Goal: Task Accomplishment & Management: Use online tool/utility

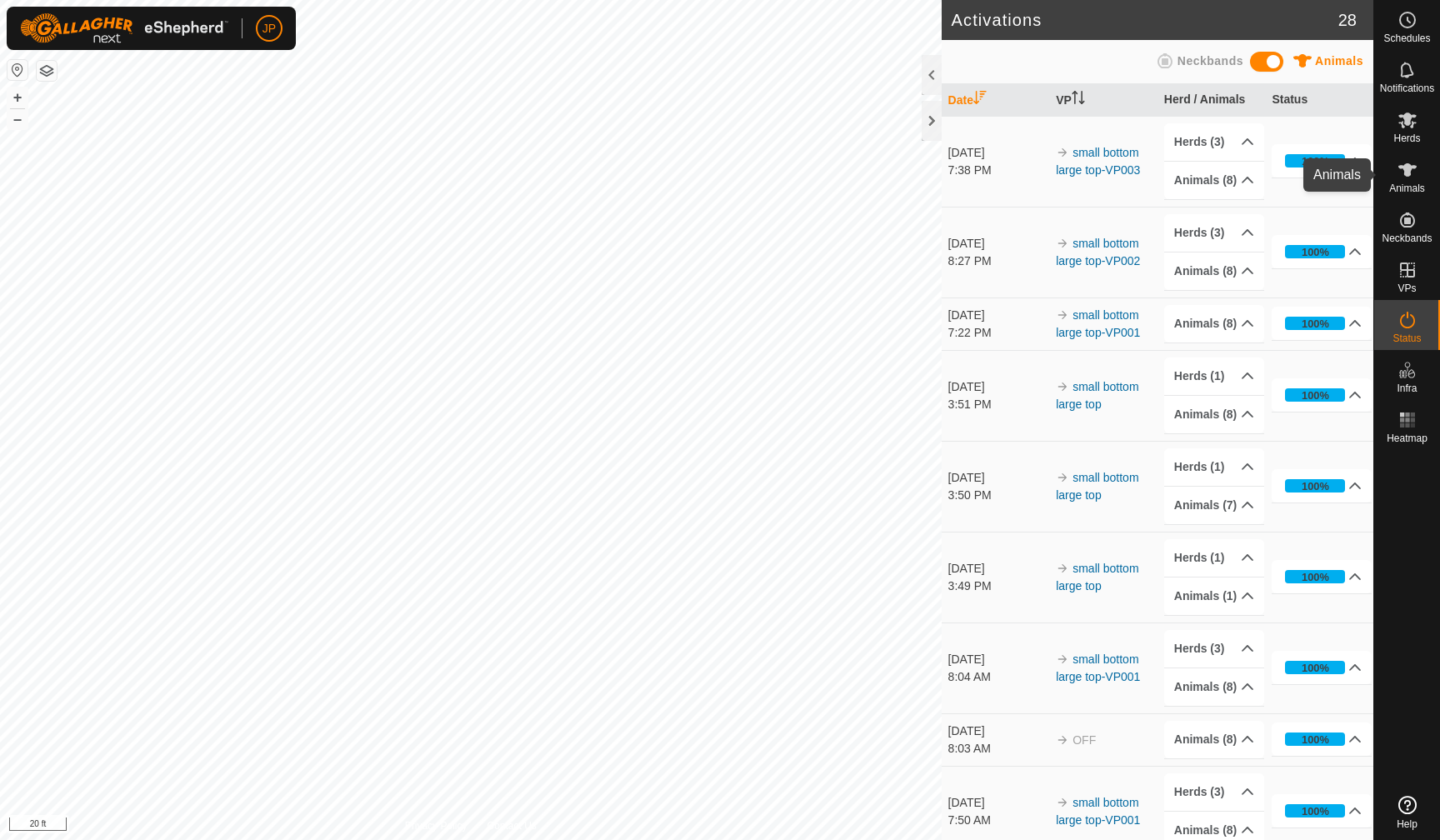
click at [1403, 176] on icon at bounding box center [1407, 169] width 20 height 20
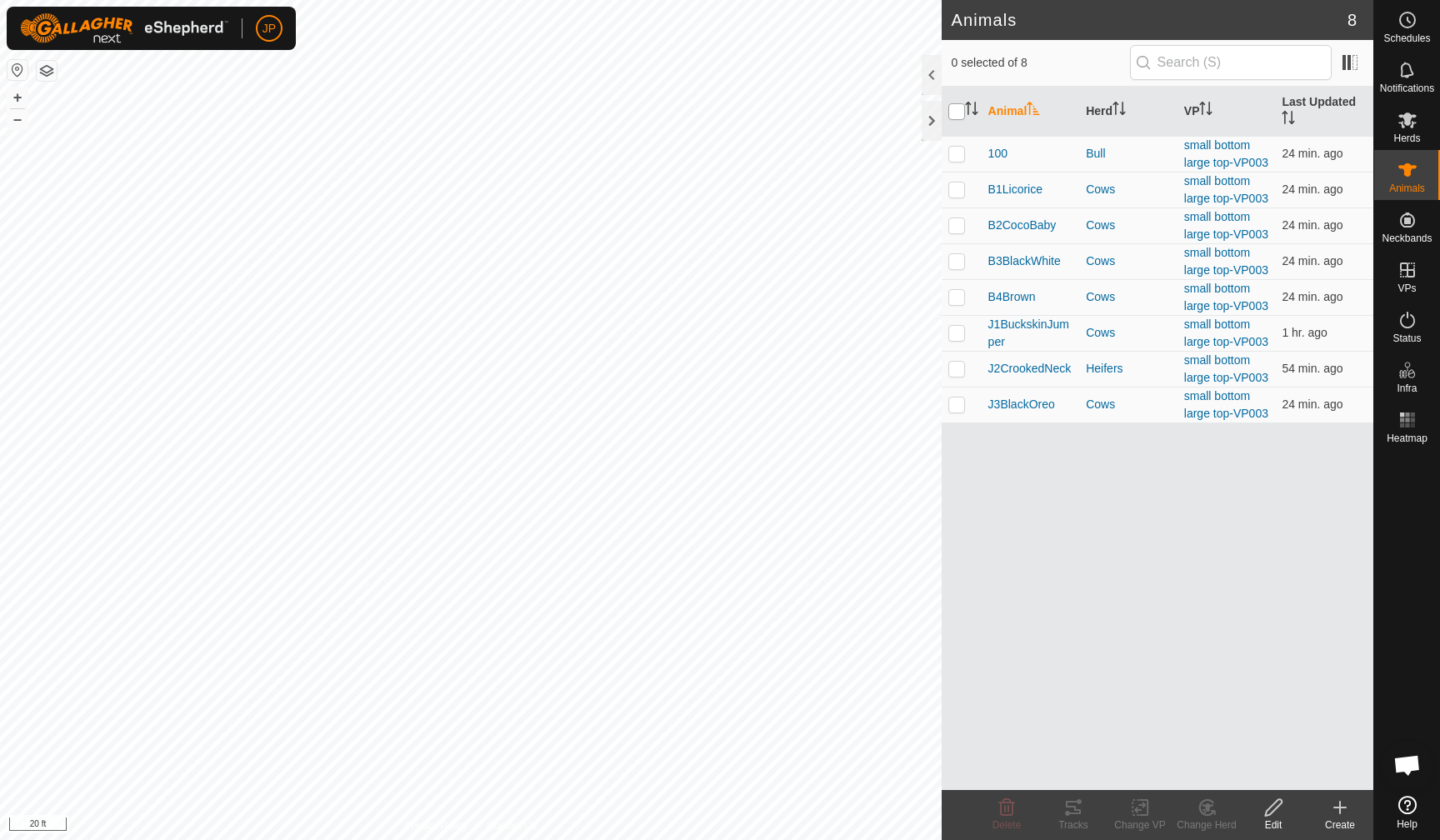
click at [961, 115] on input "checkbox" at bounding box center [957, 112] width 17 height 17
checkbox input "true"
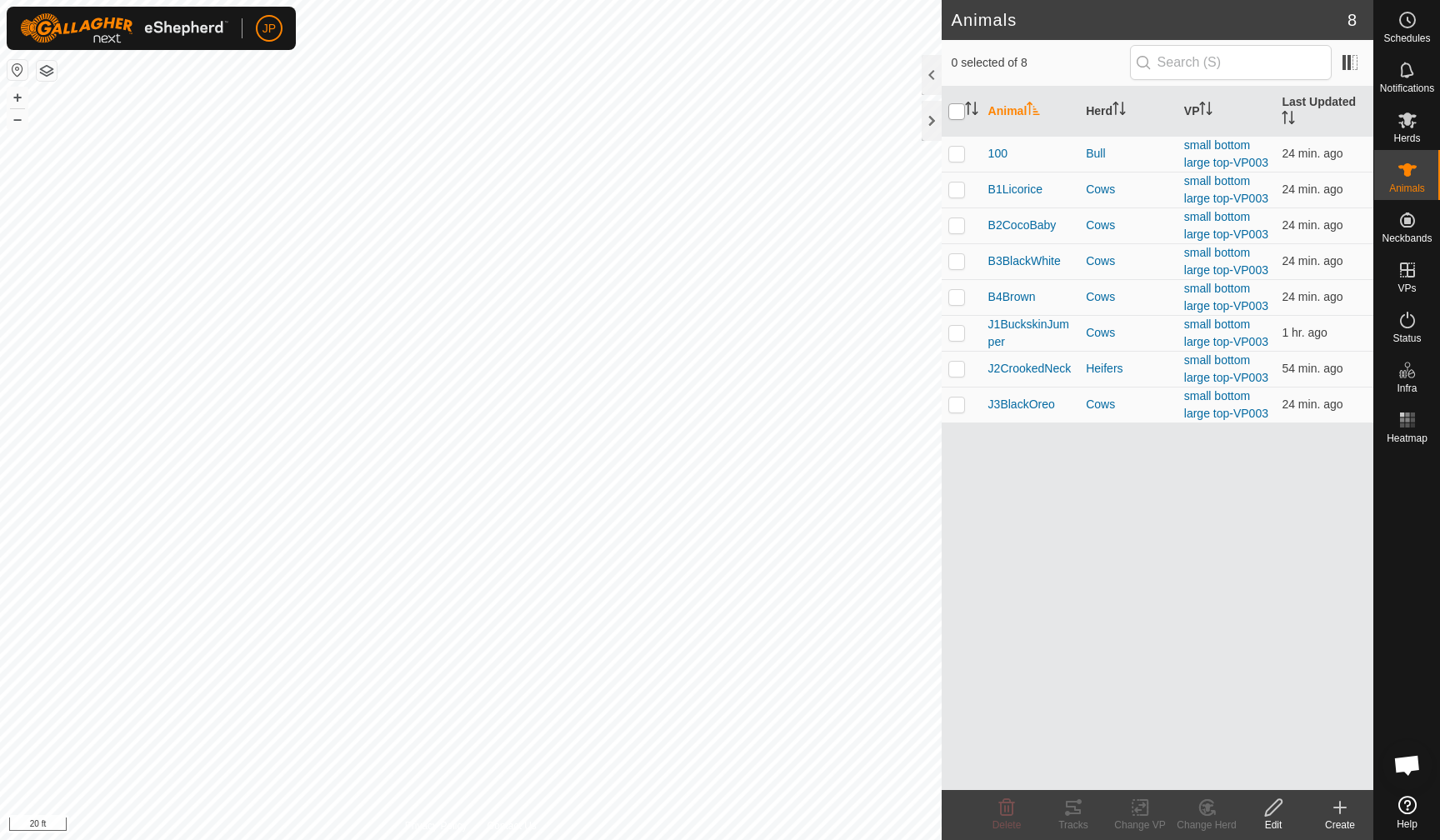
checkbox input "true"
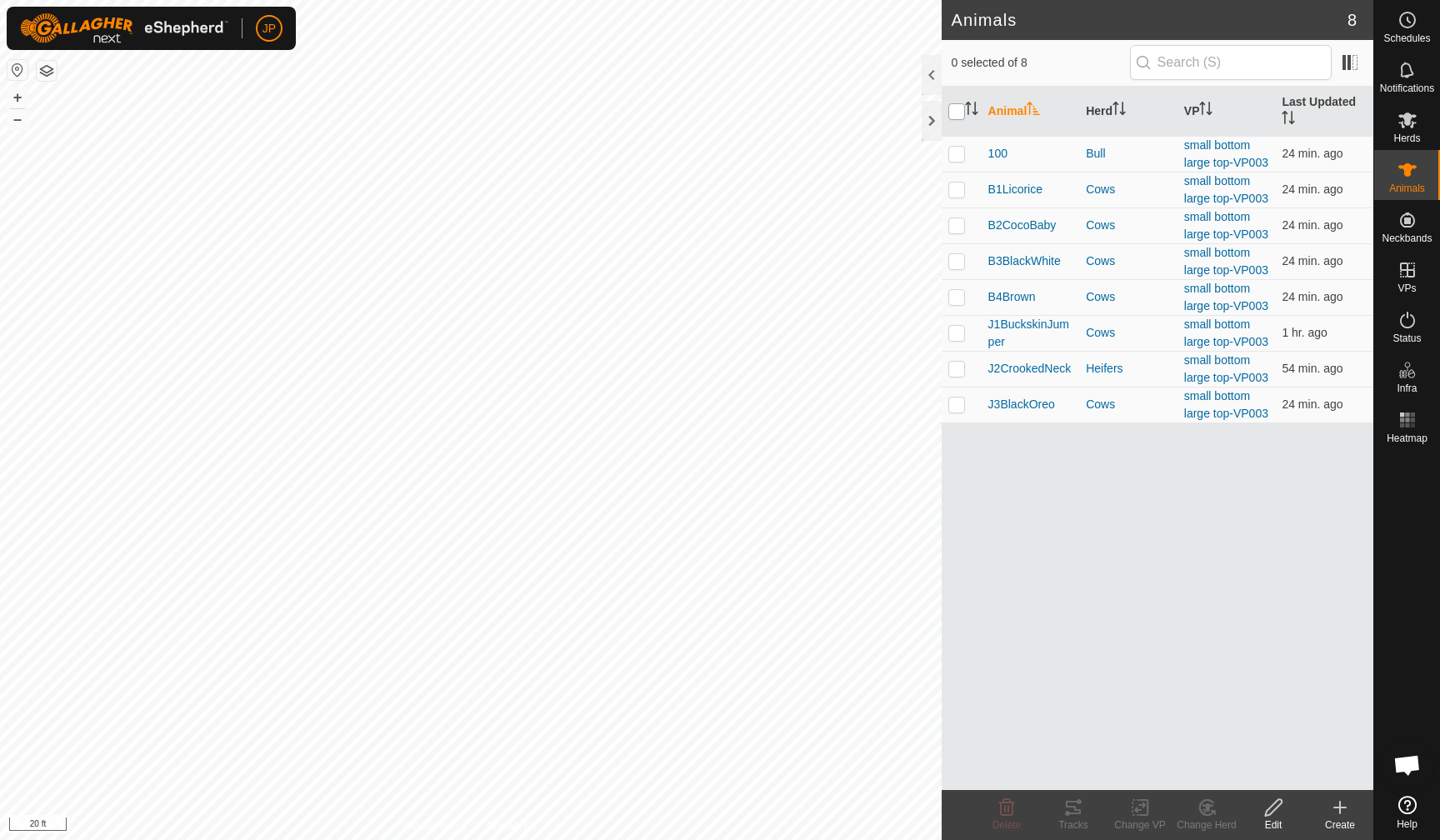
scroll to position [899, 0]
click at [1081, 816] on icon at bounding box center [1073, 807] width 20 height 20
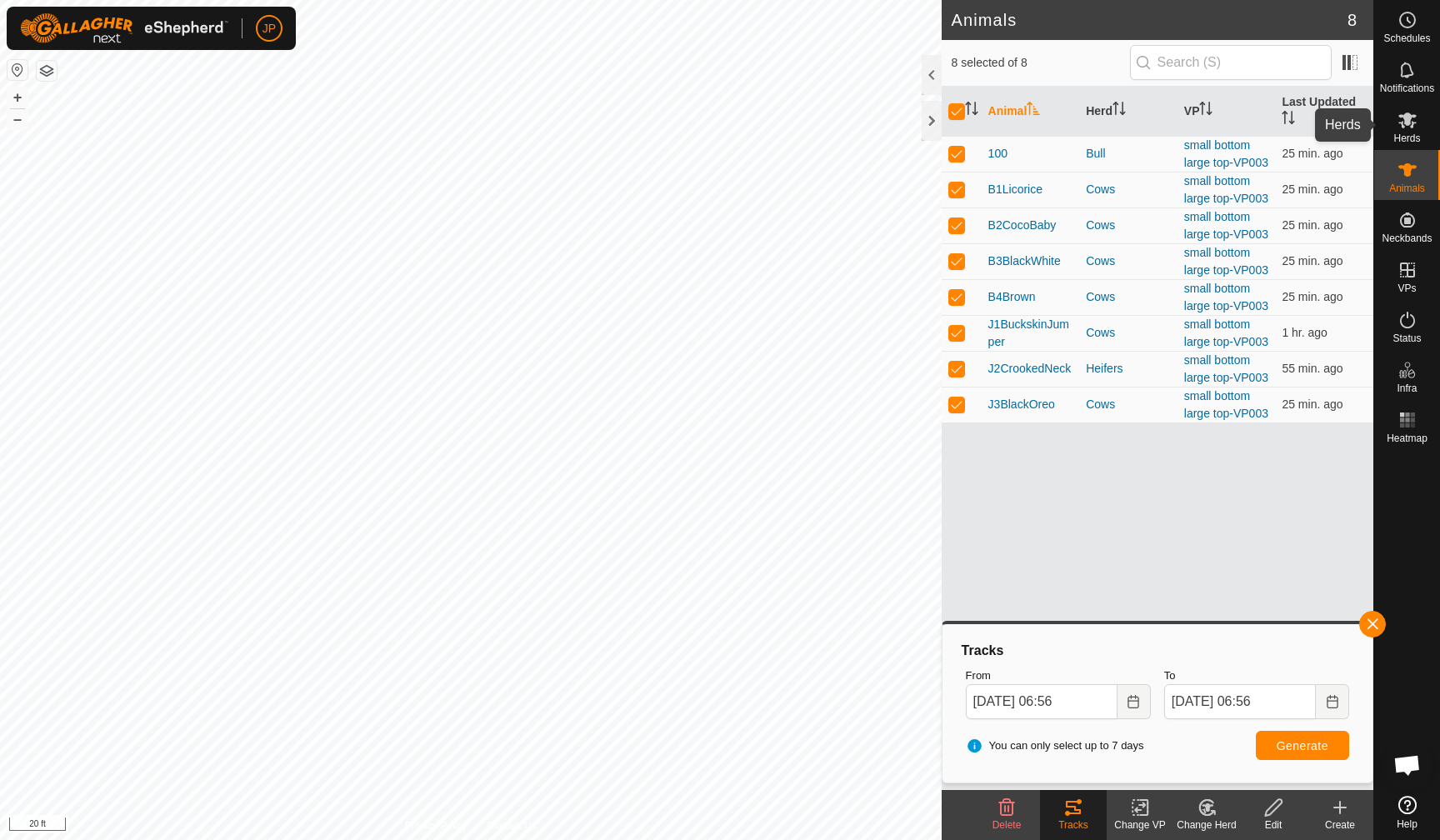
click at [1406, 130] on es-mob-svg-icon at bounding box center [1408, 120] width 30 height 26
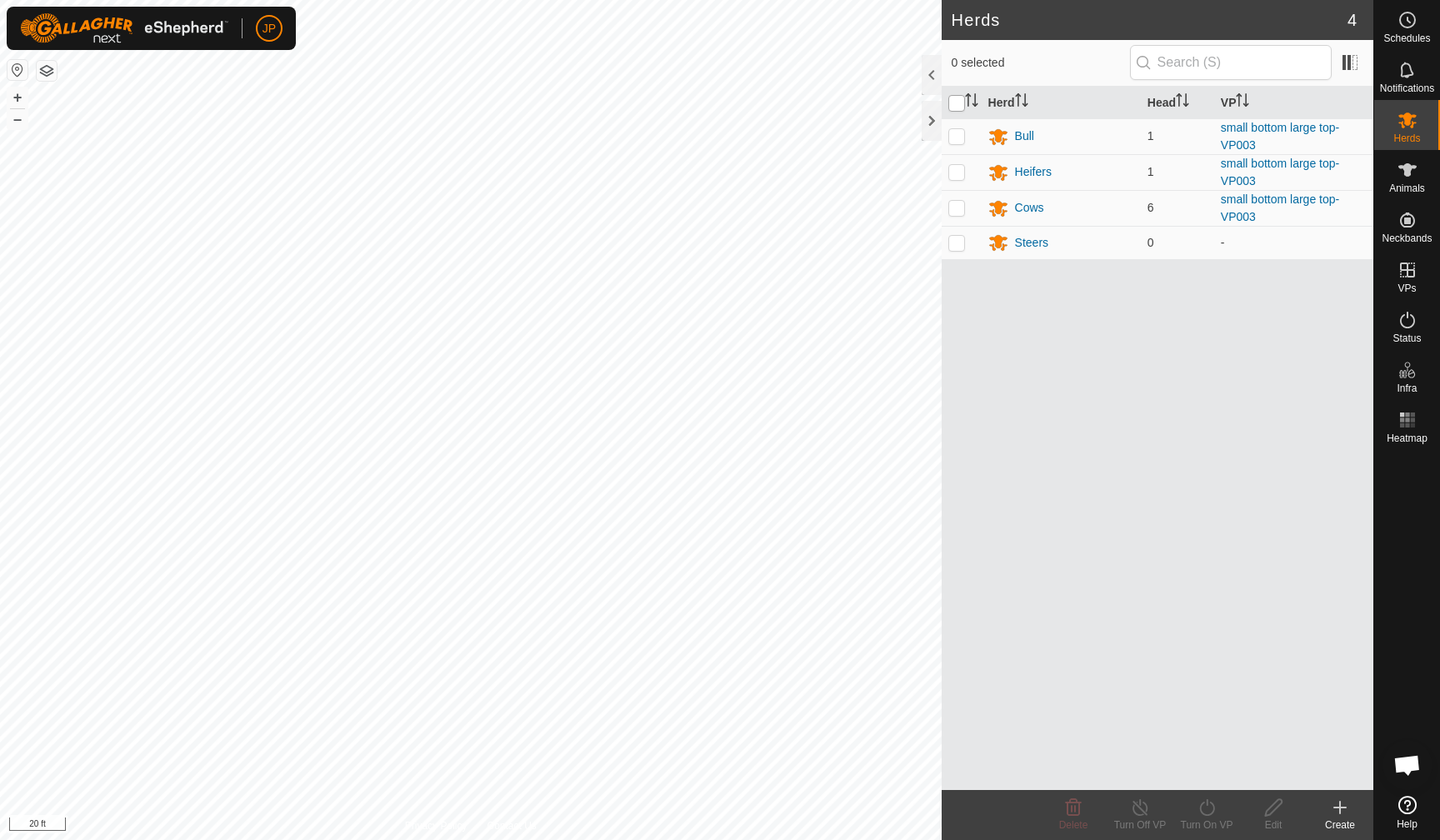
click at [957, 103] on input "checkbox" at bounding box center [957, 103] width 17 height 17
checkbox input "true"
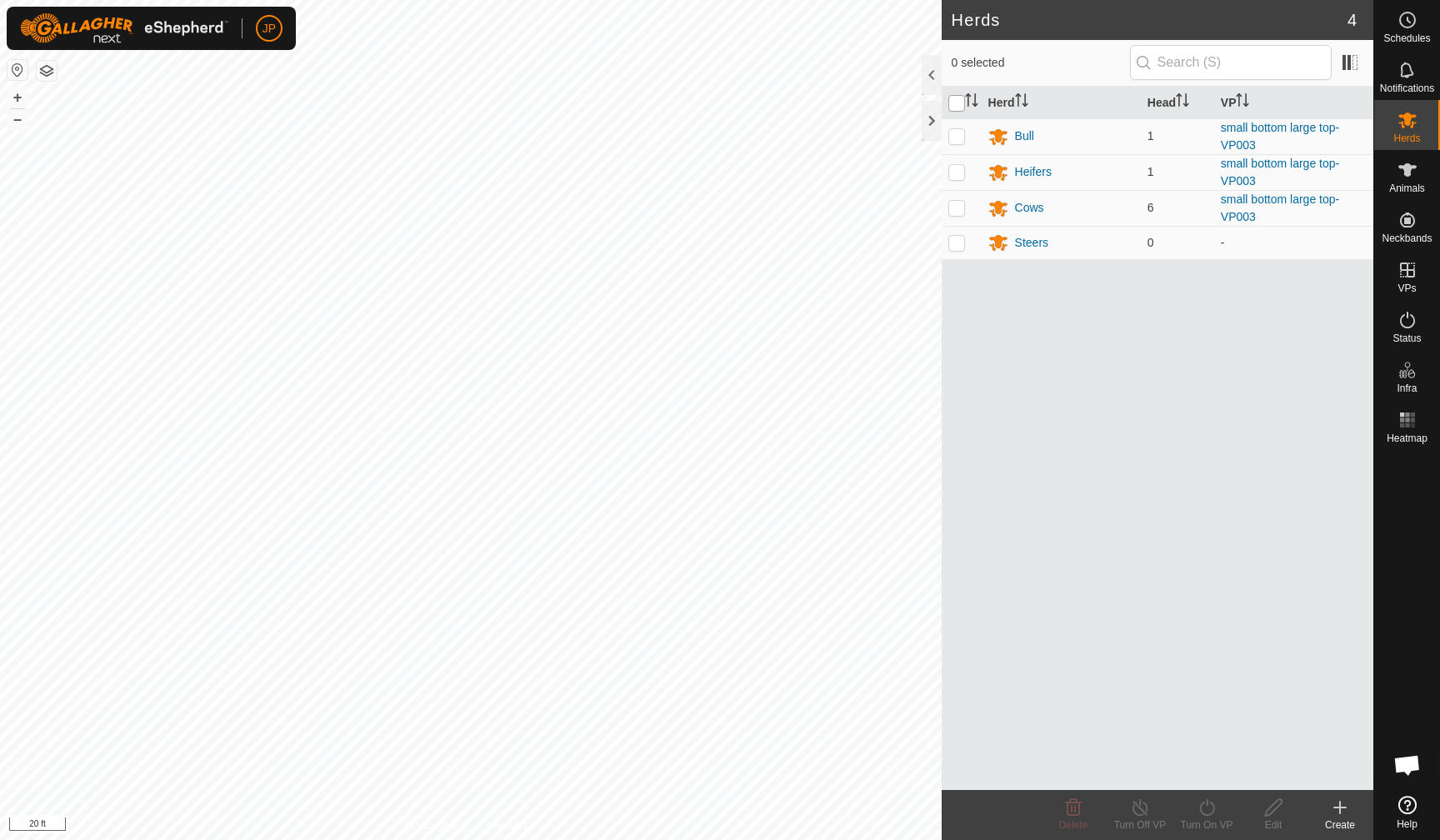
checkbox input "true"
click at [1202, 810] on icon at bounding box center [1207, 807] width 21 height 20
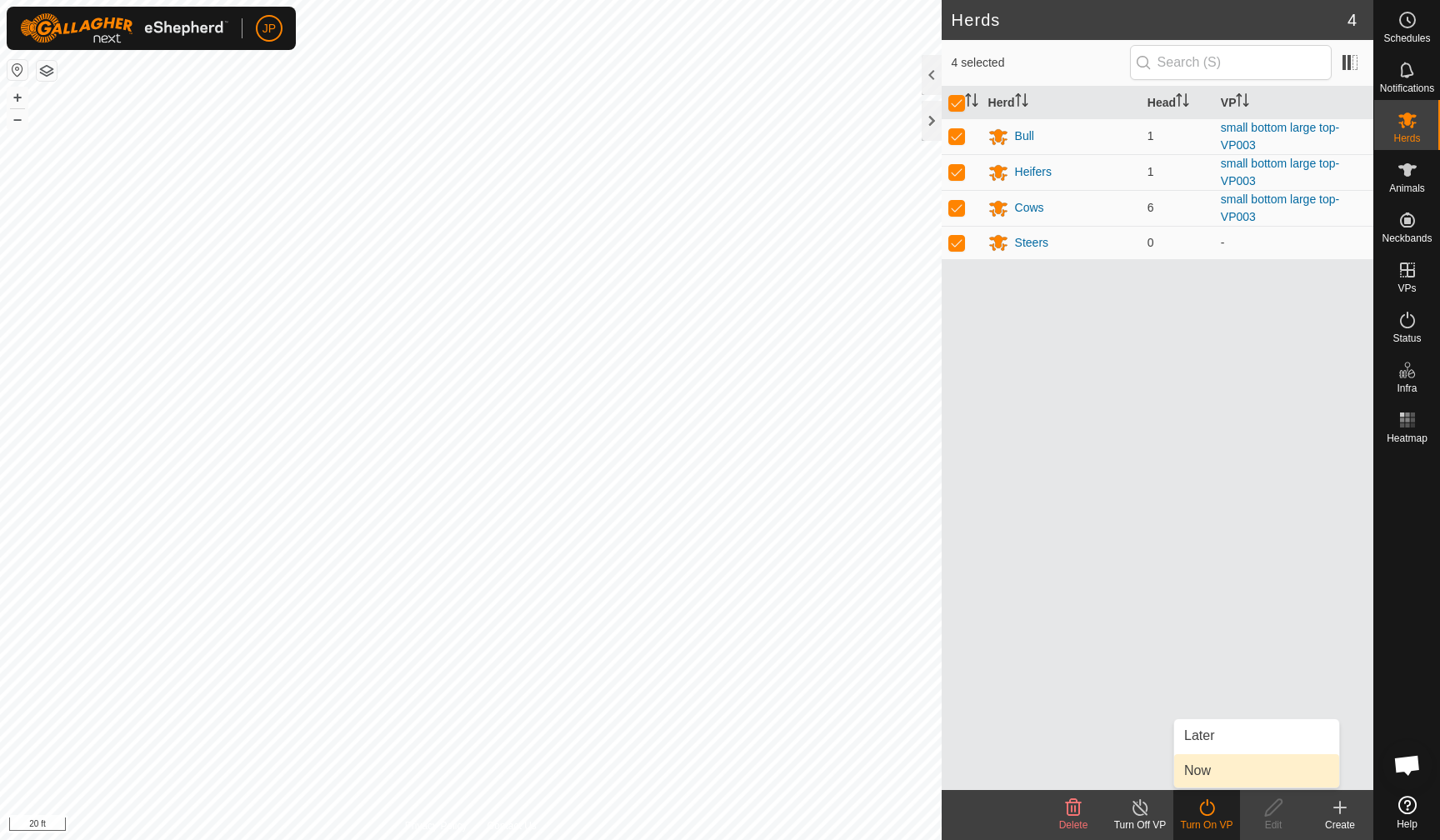
click at [1189, 762] on link "Now" at bounding box center [1257, 771] width 165 height 34
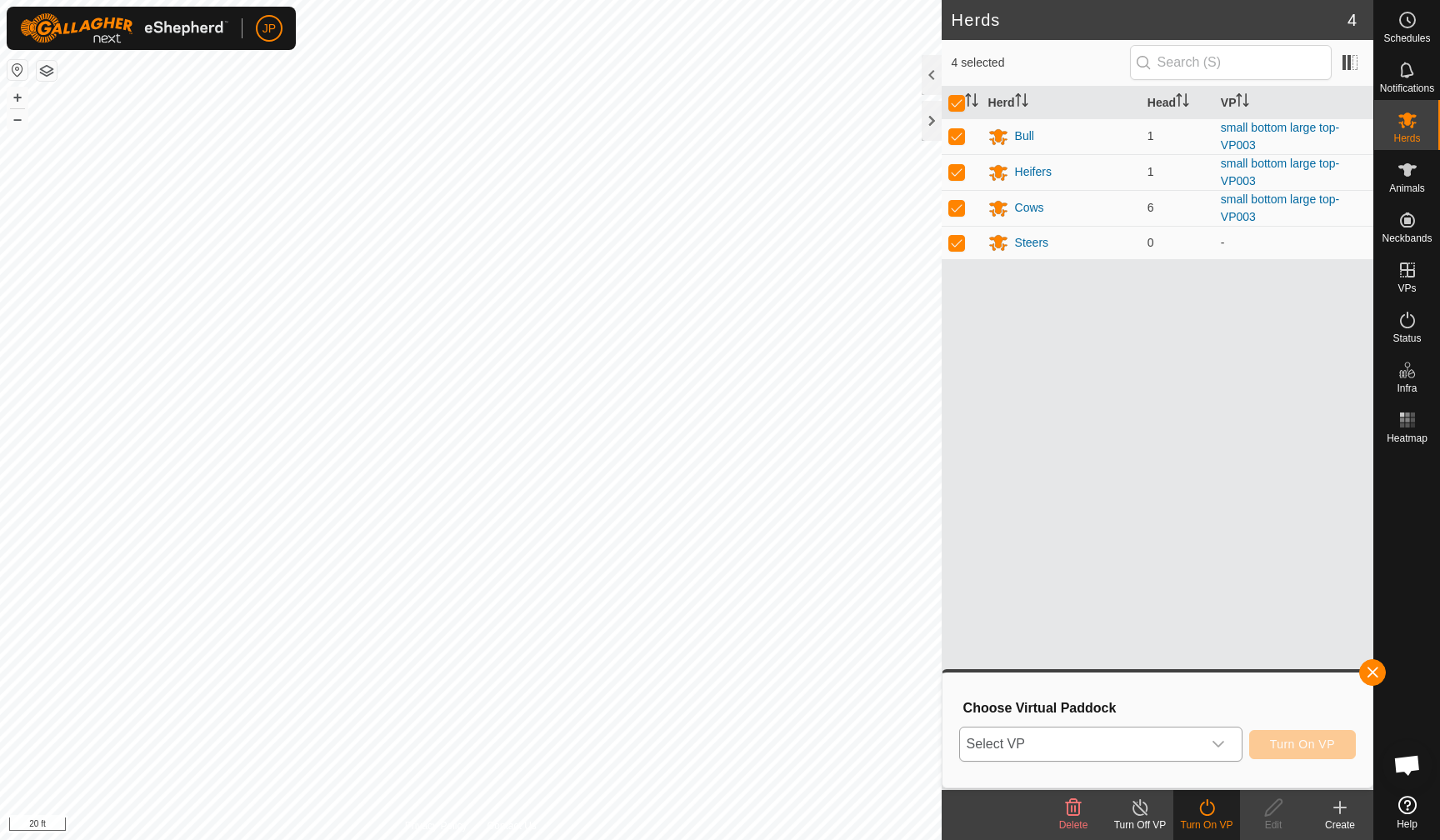
click at [1149, 747] on span "Select VP" at bounding box center [1081, 744] width 242 height 34
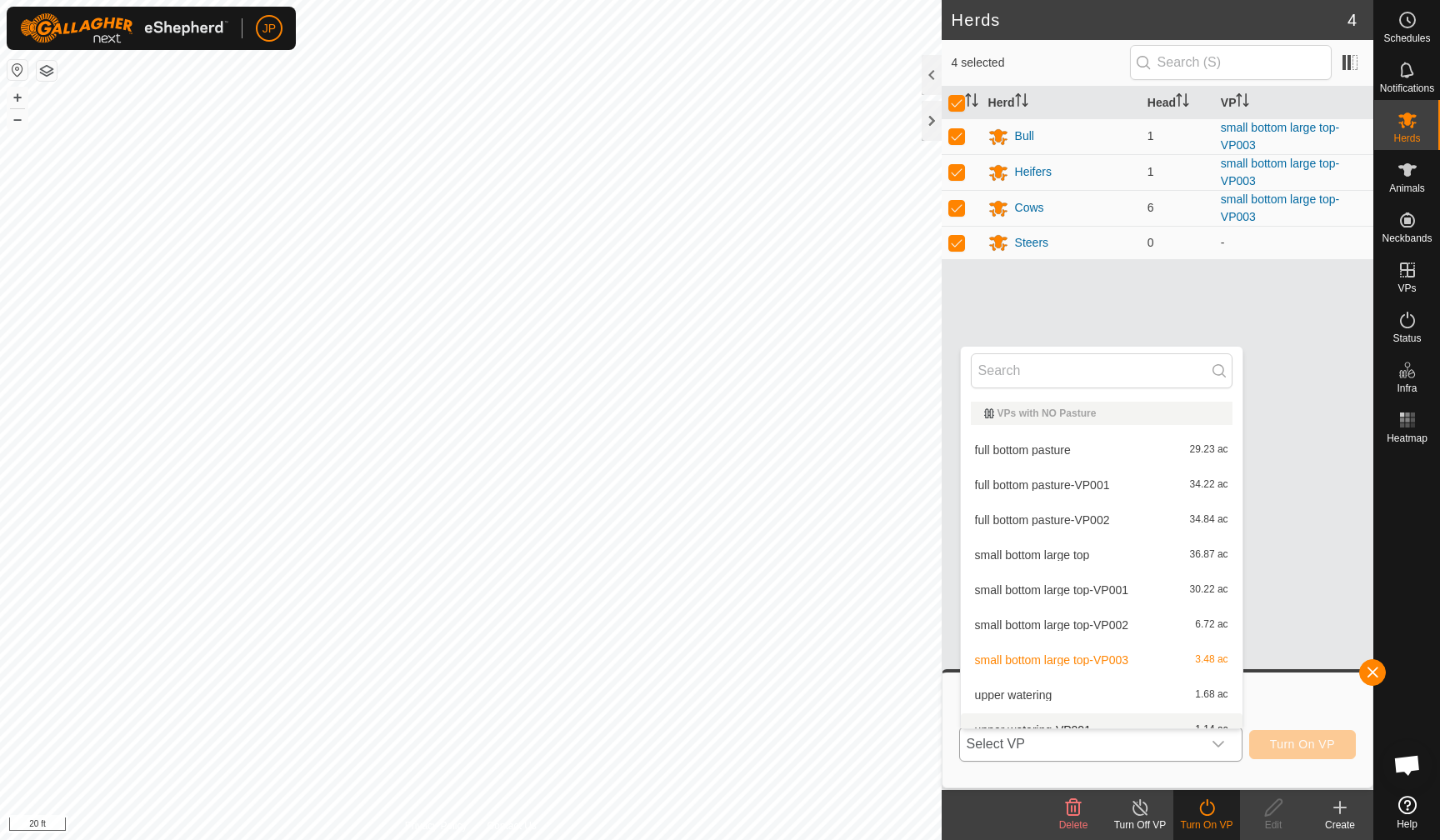
scroll to position [19, 0]
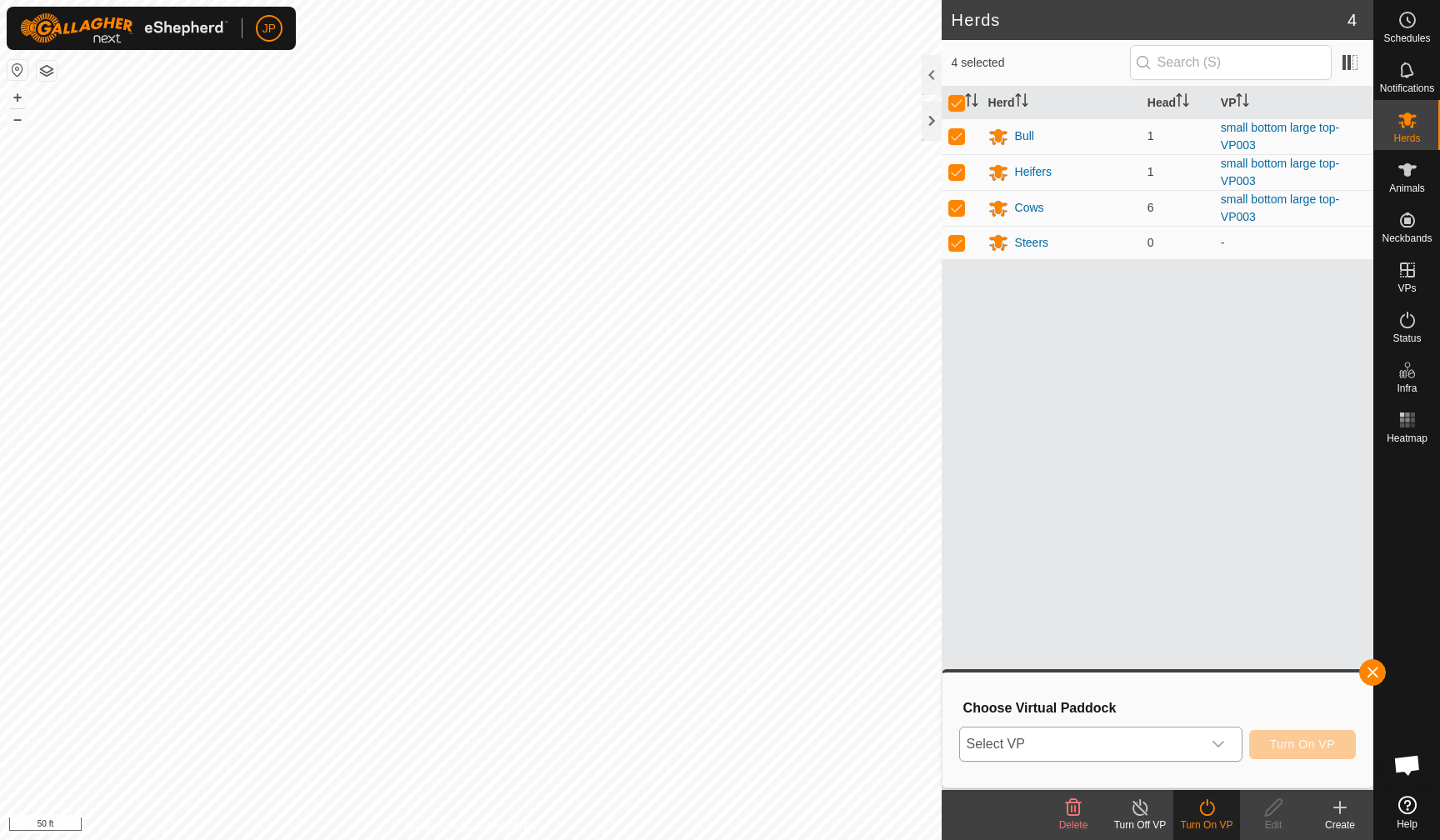
click at [1056, 740] on span "Select VP" at bounding box center [1081, 744] width 242 height 34
click at [1035, 752] on span "Select VP" at bounding box center [1081, 744] width 242 height 34
click at [1056, 740] on span "Select VP" at bounding box center [1081, 744] width 242 height 34
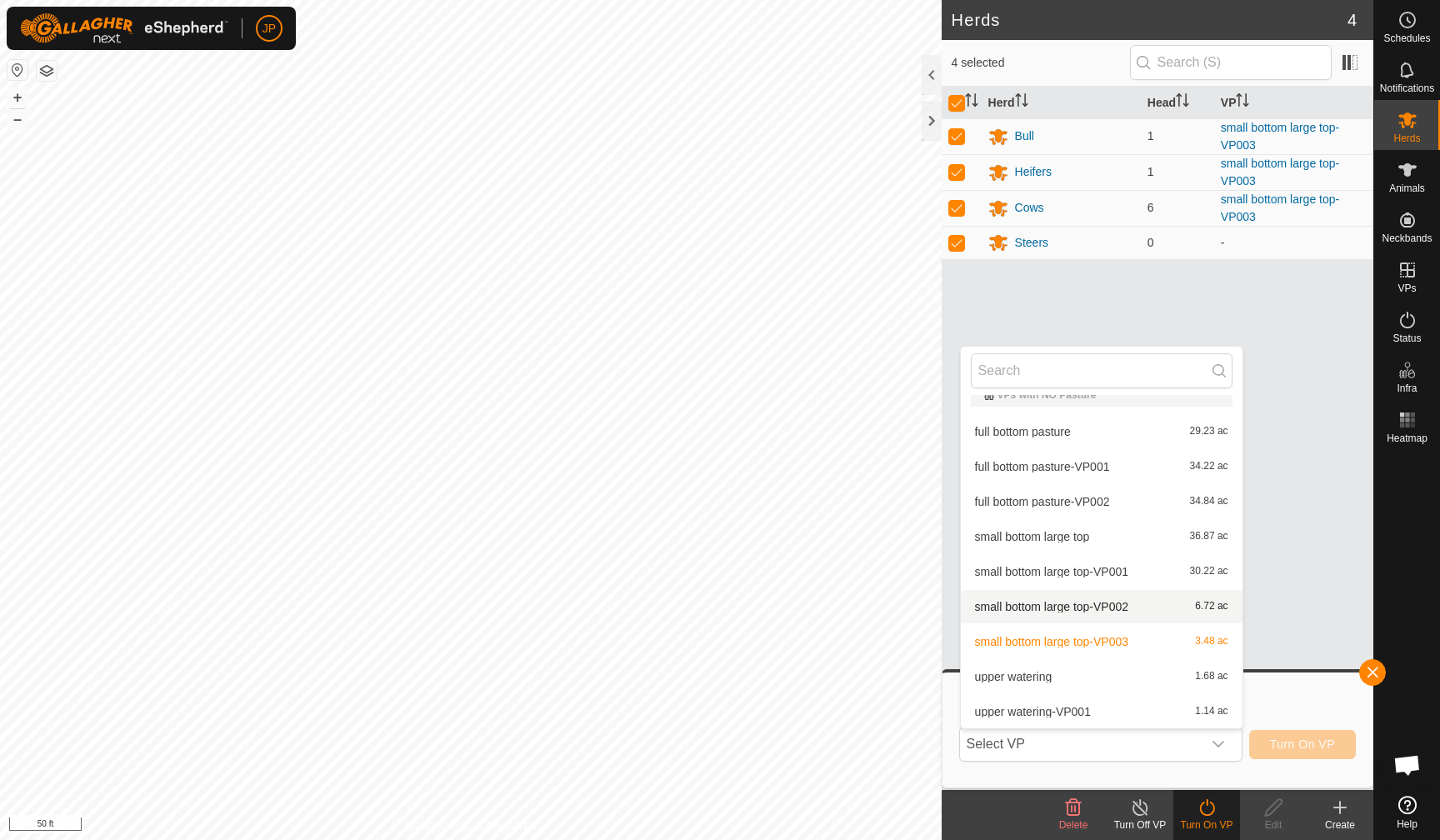
click at [1071, 607] on span "small bottom large top-VP002" at bounding box center [1051, 606] width 153 height 11
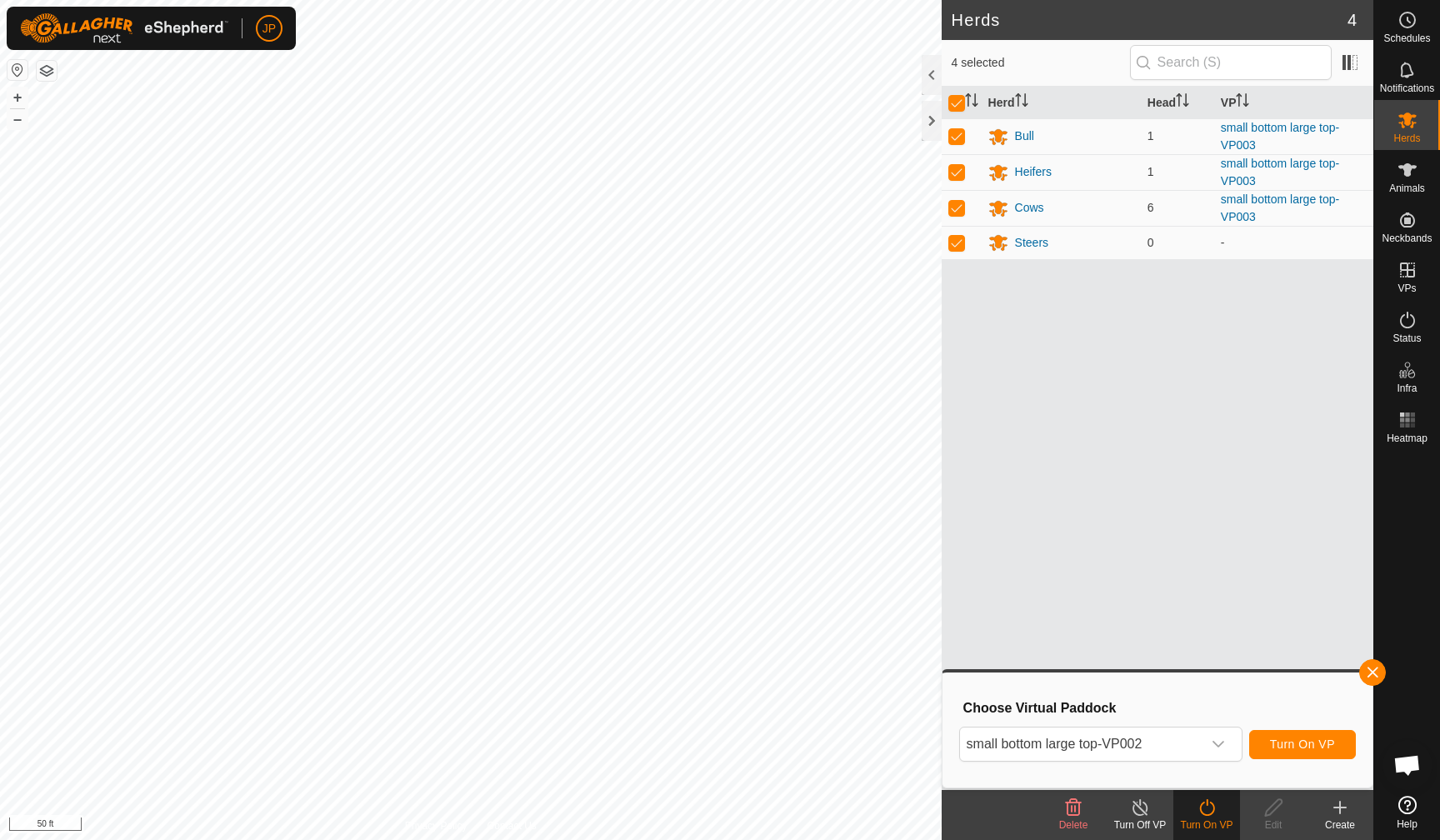
click at [1284, 742] on span "Turn On VP" at bounding box center [1302, 744] width 65 height 13
